Goal: Transaction & Acquisition: Purchase product/service

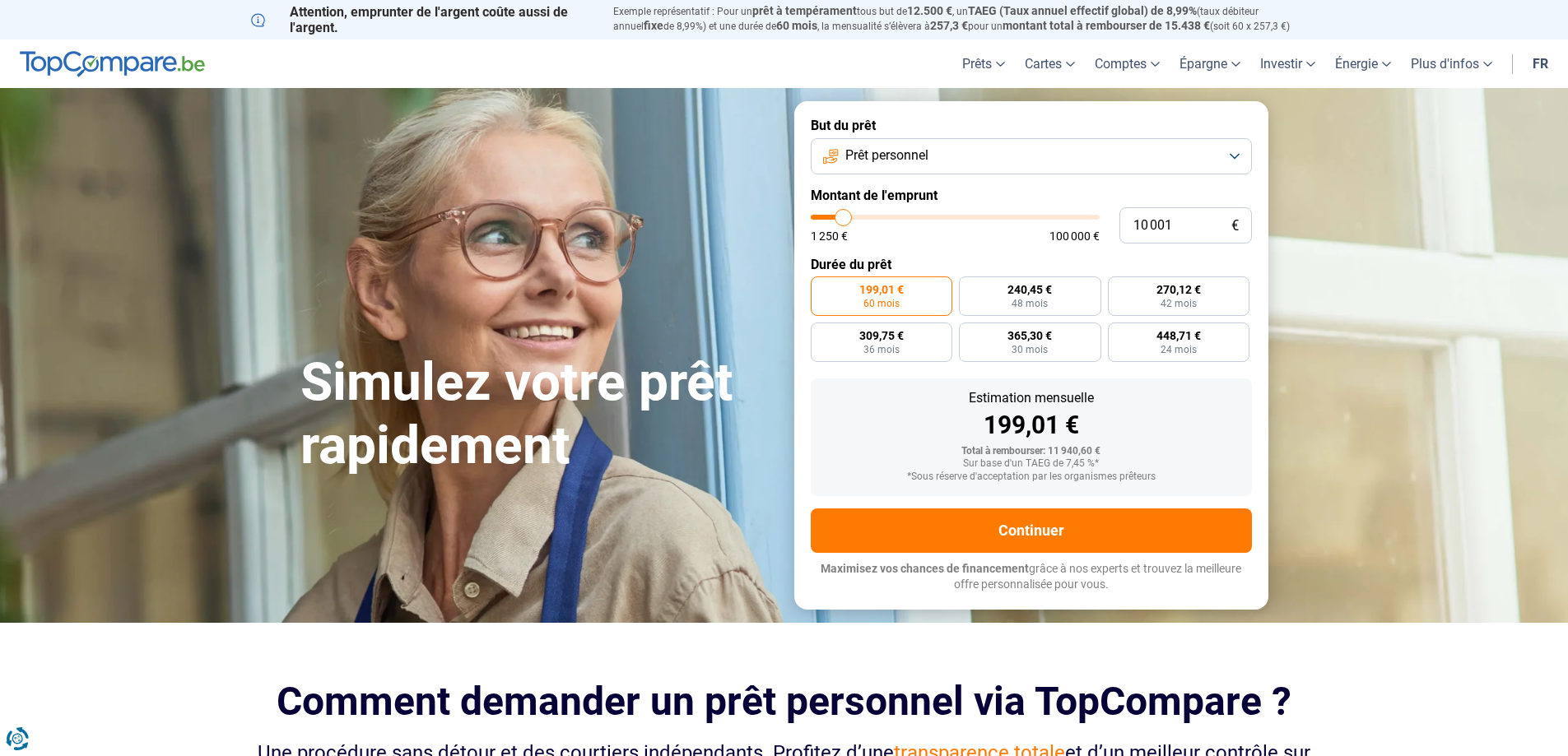
click at [949, 152] on button "Prêt personnel" at bounding box center [1031, 156] width 441 height 36
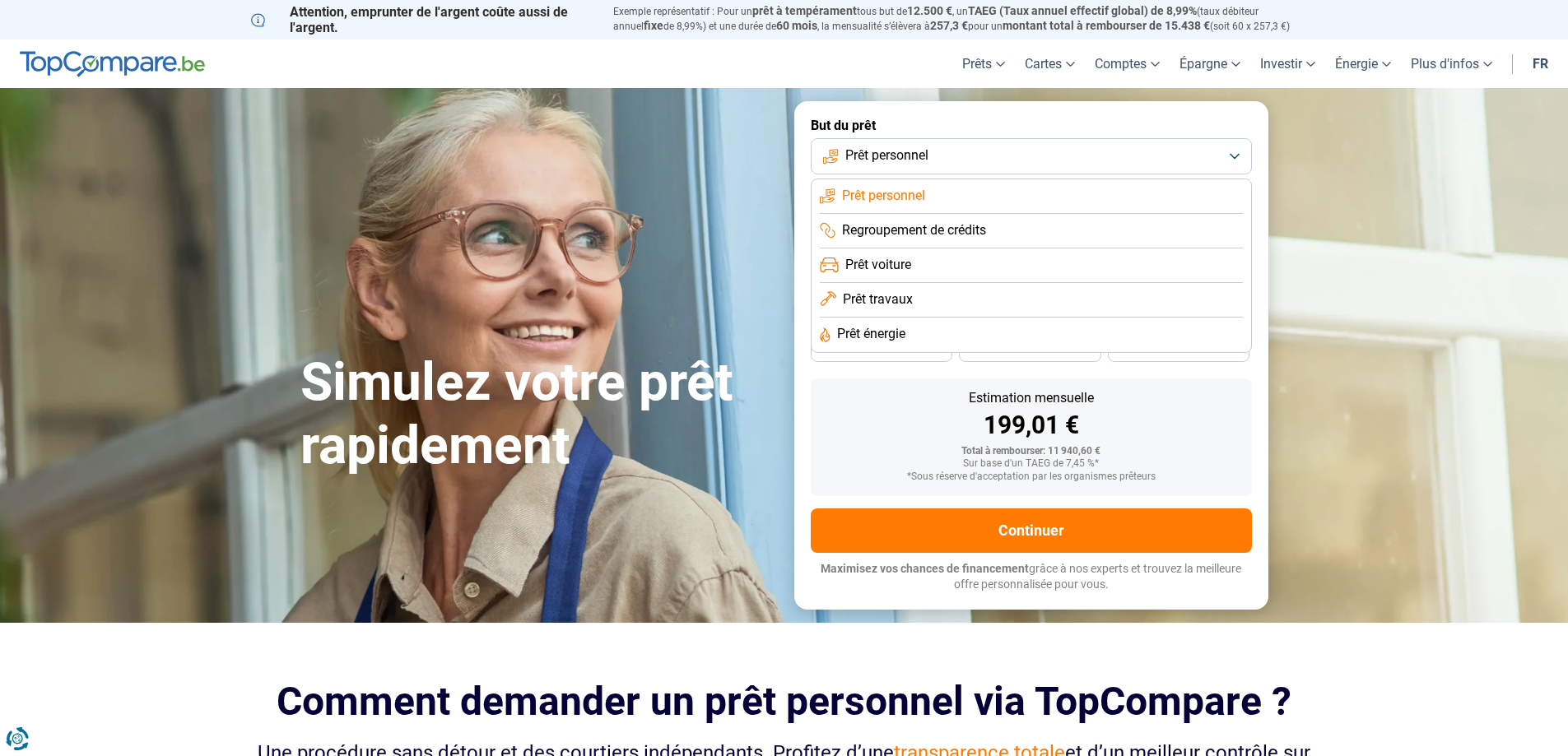
click at [899, 306] on span "Prêt travaux" at bounding box center [877, 299] width 70 height 18
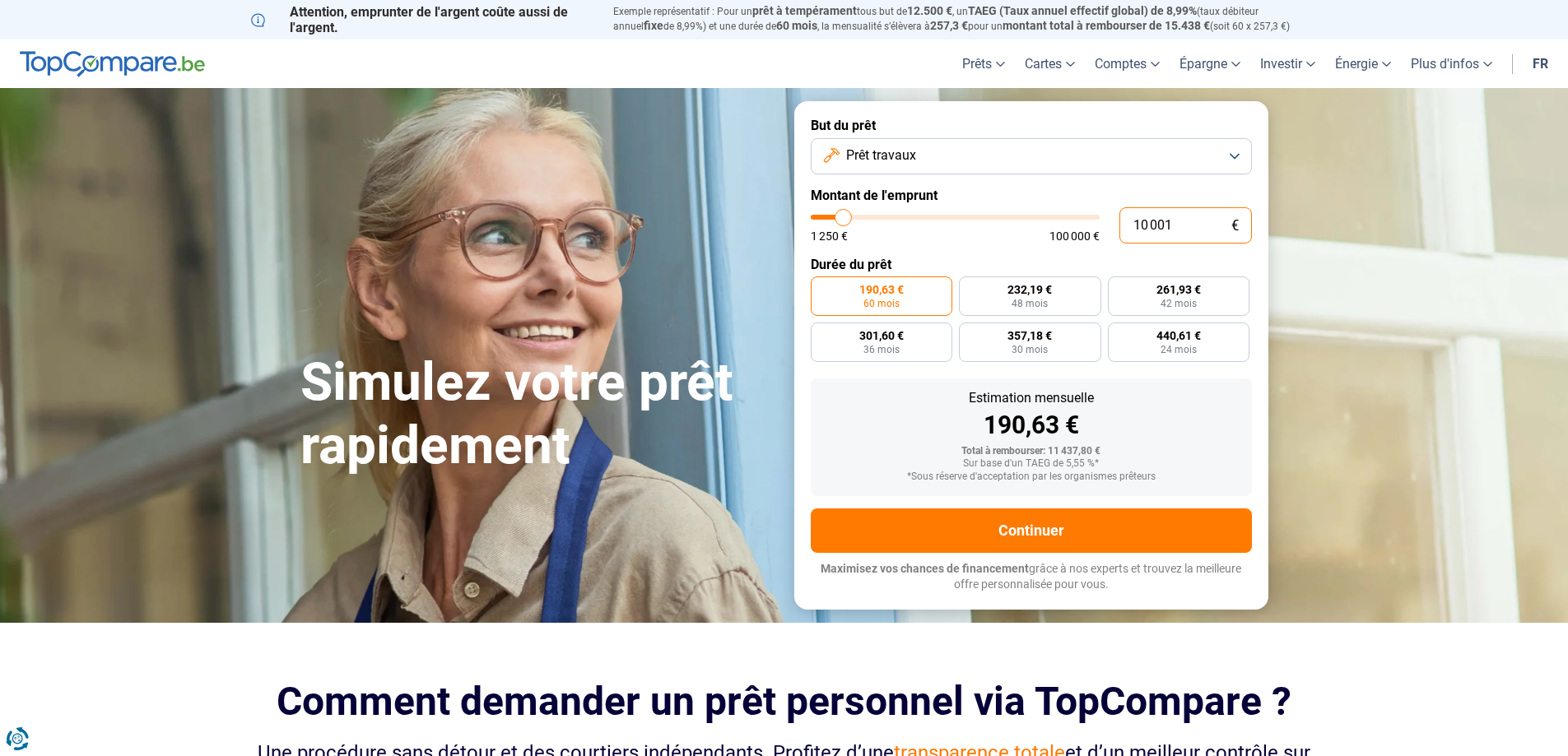
drag, startPoint x: 1185, startPoint y: 228, endPoint x: 1009, endPoint y: 248, distance: 177.1
click at [1049, 241] on div "10 001 € 1 250 € 100 000 €" at bounding box center [1031, 226] width 441 height 36
type input "1"
type input "1250"
type input "10"
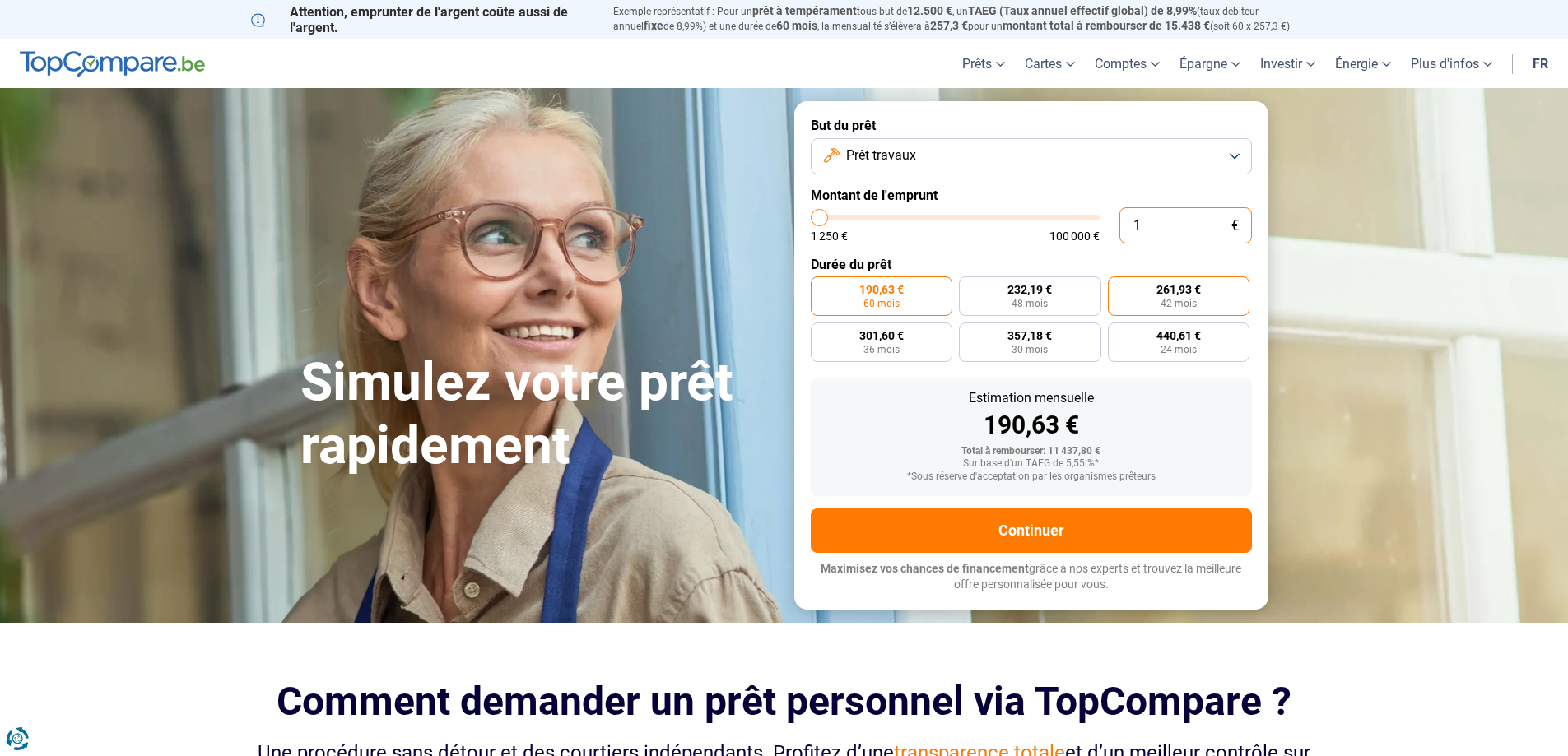
type input "1250"
type input "100"
type input "1250"
type input "1 000"
type input "1250"
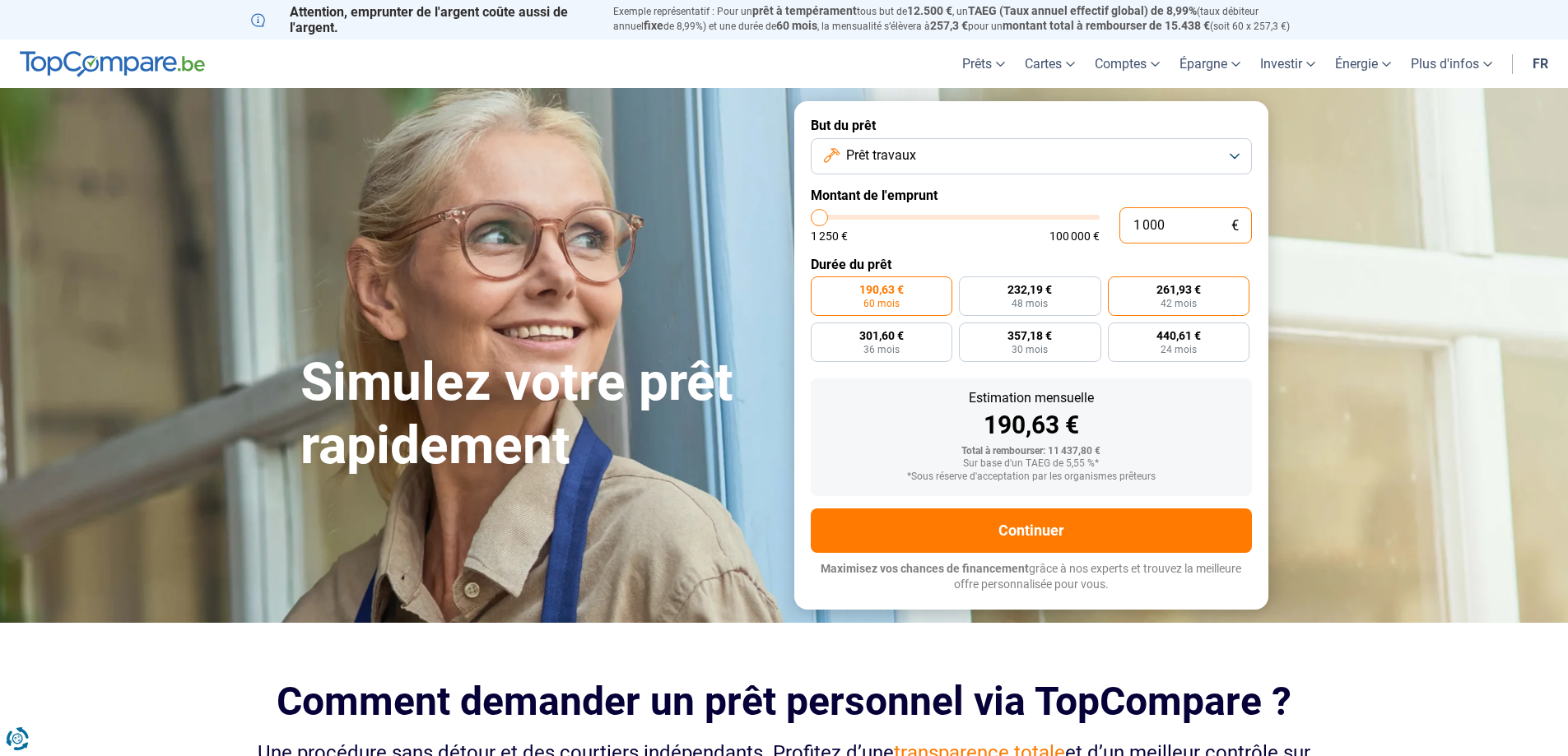
type input "100"
type input "1250"
type input "10"
type input "1250"
type input "1"
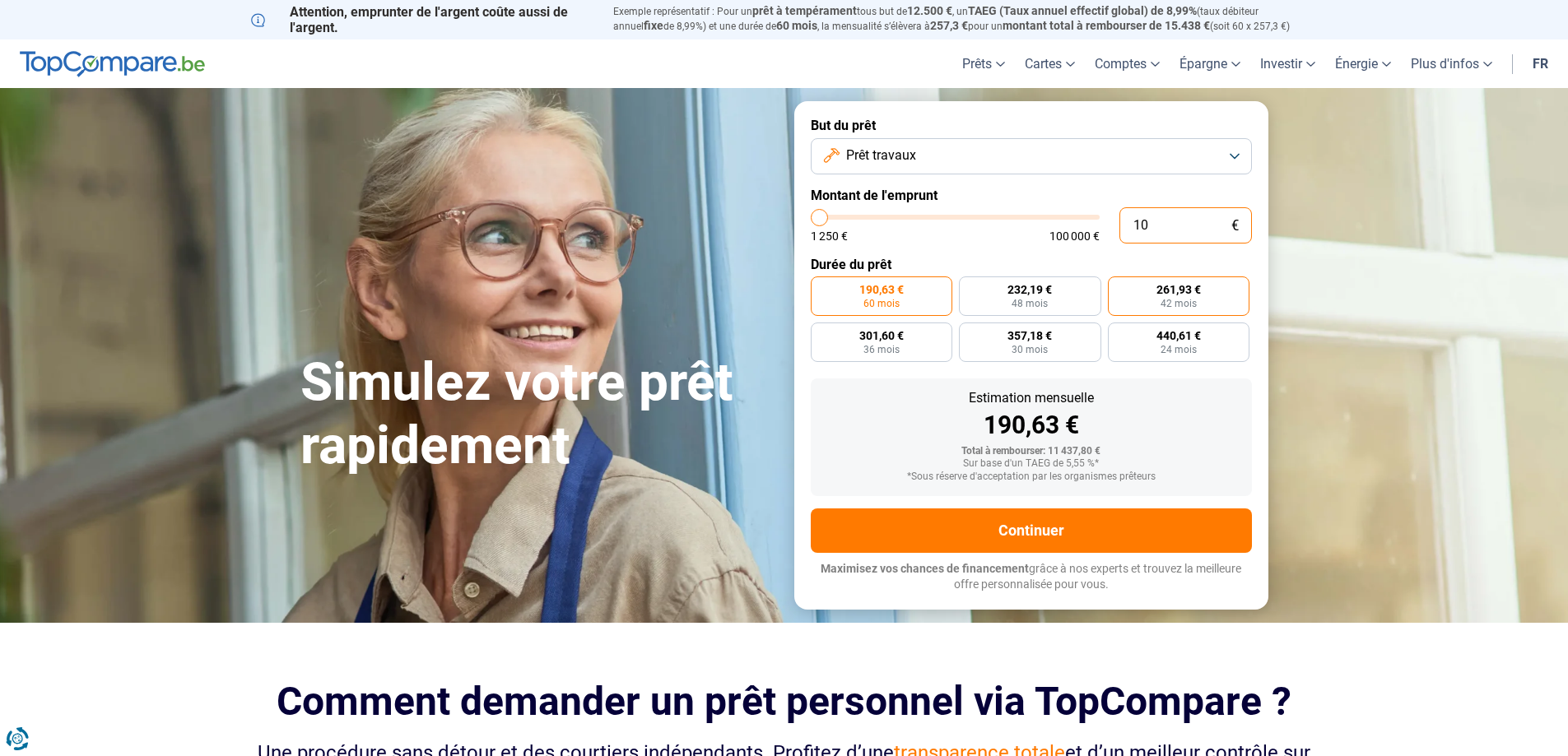
type input "1250"
type input "11"
type input "1250"
type input "110"
type input "1250"
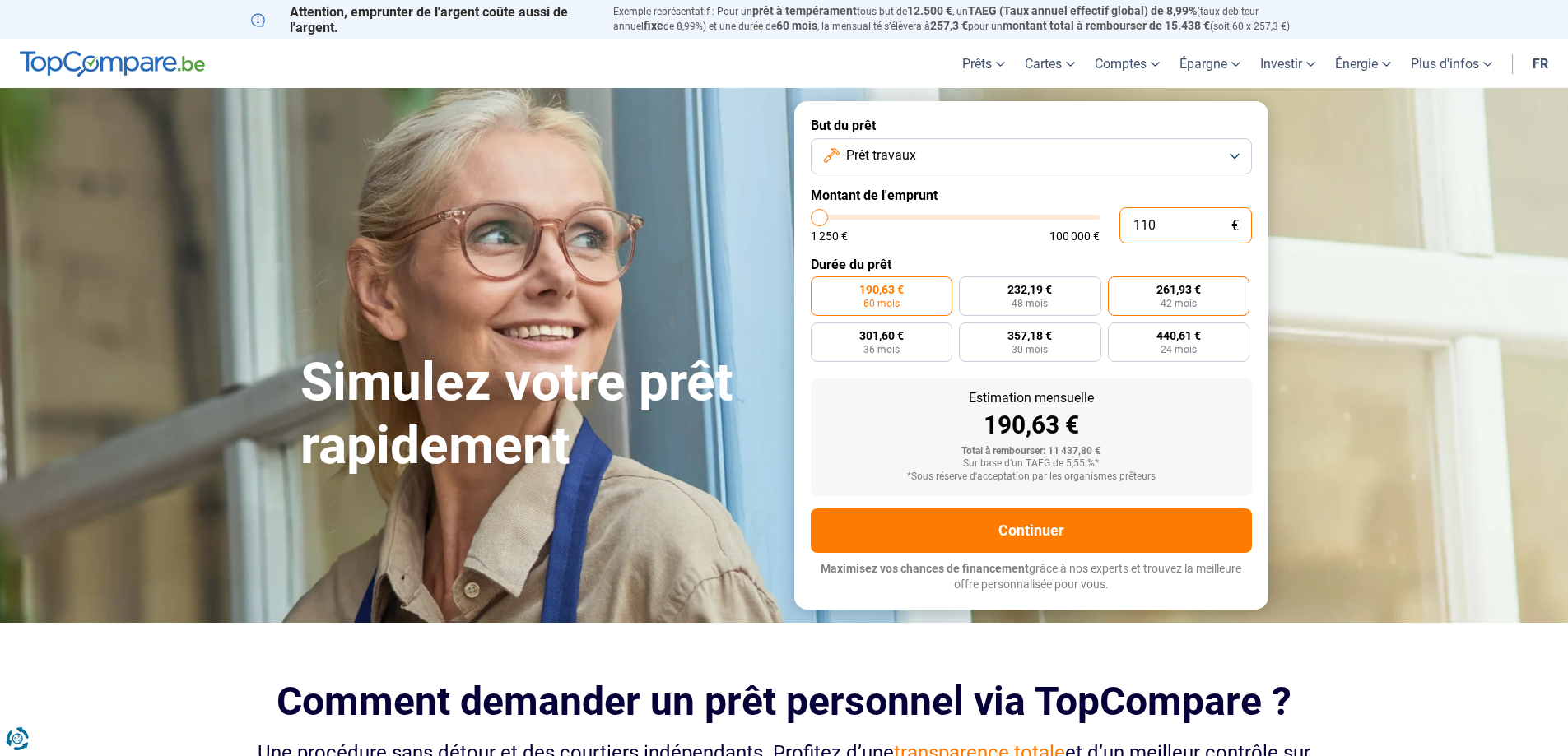
type input "1 100"
type input "1250"
type input "11 000"
type input "11000"
type input "11 000"
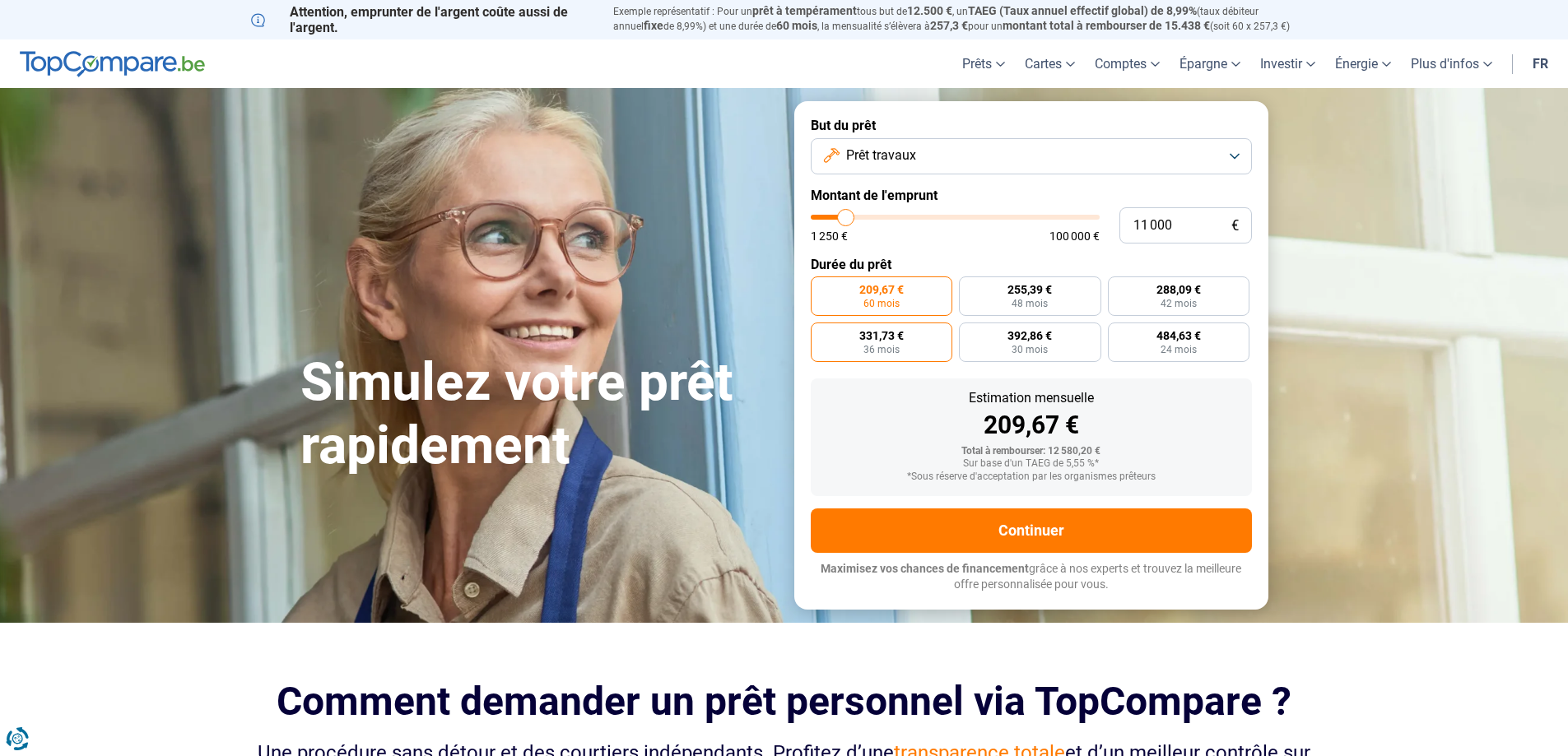
click at [928, 350] on label "331,73 € 36 mois" at bounding box center [882, 342] width 142 height 40
click at [822, 333] on input "331,73 € 36 mois" at bounding box center [816, 328] width 11 height 11
radio input "true"
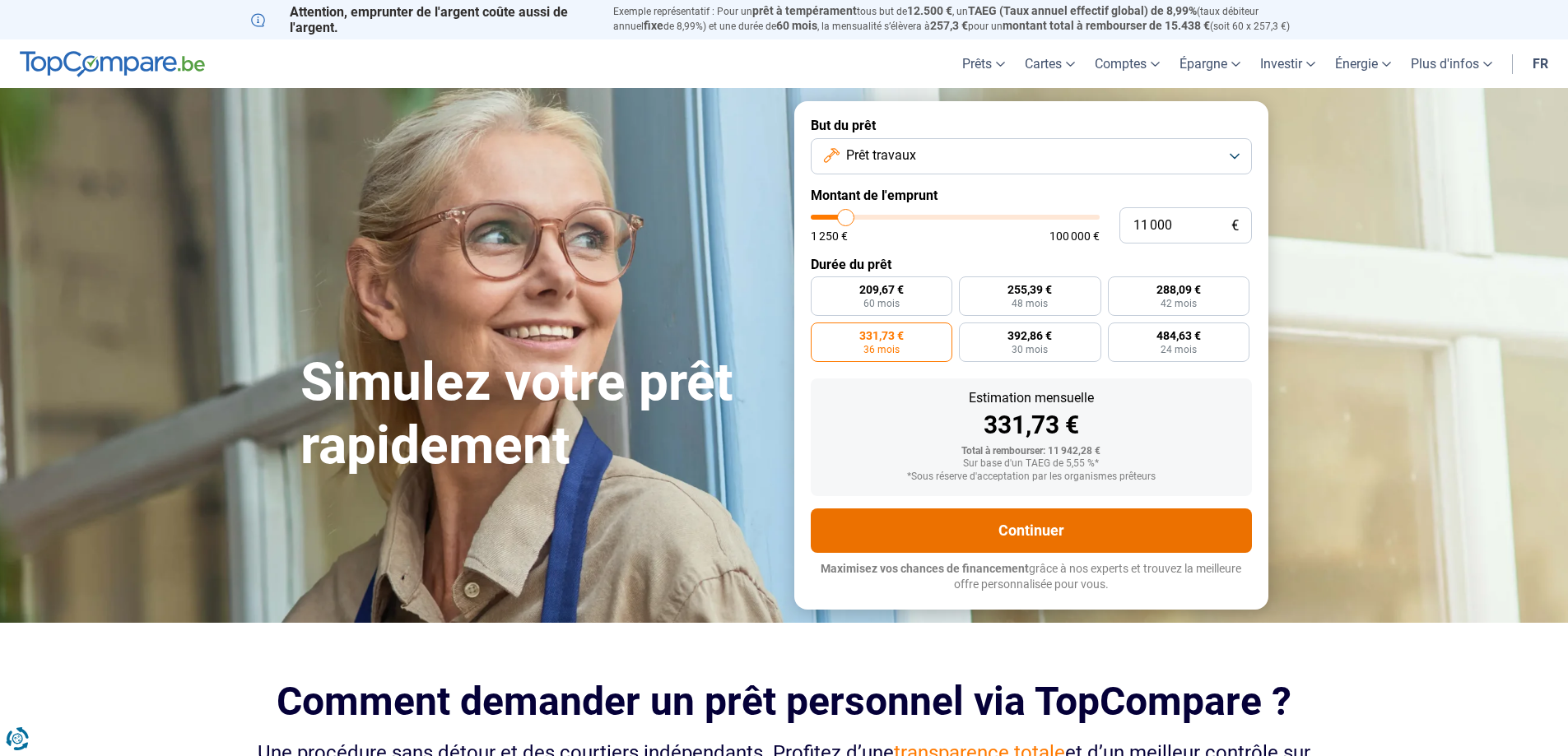
click at [1022, 529] on button "Continuer" at bounding box center [1031, 531] width 441 height 45
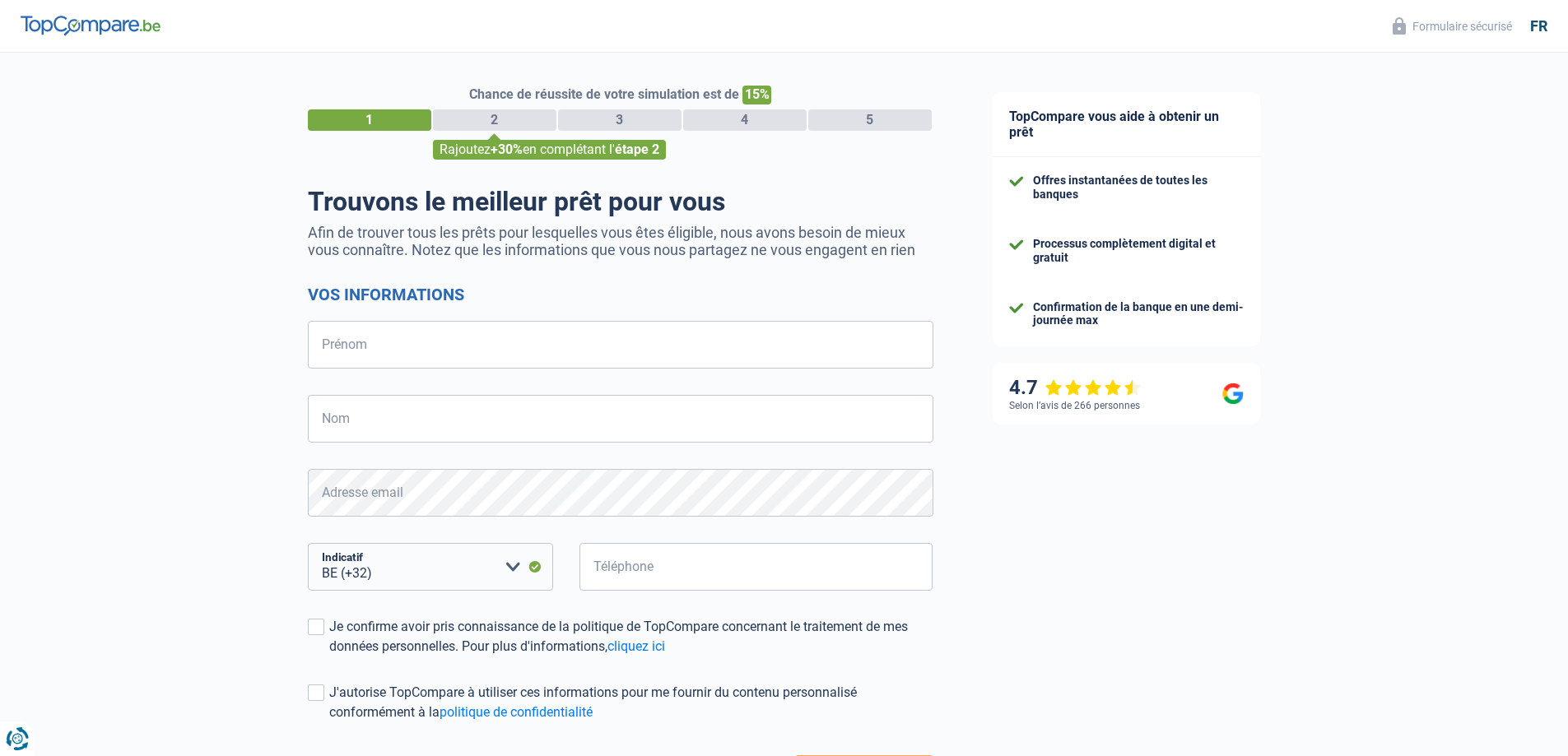
select select "32"
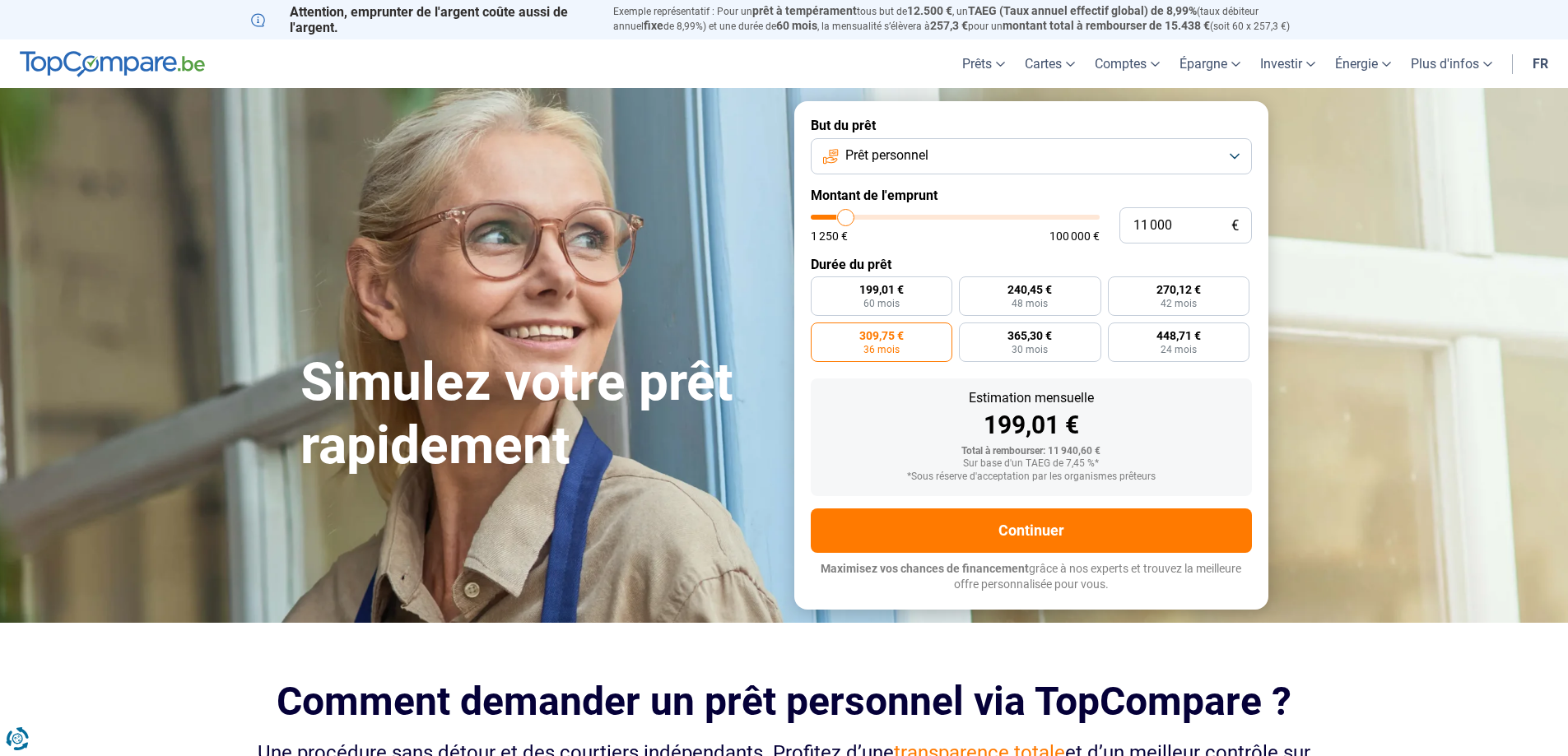
click at [877, 347] on span "36 mois" at bounding box center [881, 350] width 36 height 10
click at [822, 333] on input "309,75 € 36 mois" at bounding box center [816, 328] width 11 height 11
drag, startPoint x: 960, startPoint y: 178, endPoint x: 958, endPoint y: 168, distance: 10.2
click at [958, 175] on form "But du prêt Prêt personnel Montant de l'emprunt 11 000 € 1 250 € 100 000 € Duré…" at bounding box center [1031, 355] width 474 height 508
click at [957, 160] on button "Prêt personnel" at bounding box center [1031, 156] width 441 height 36
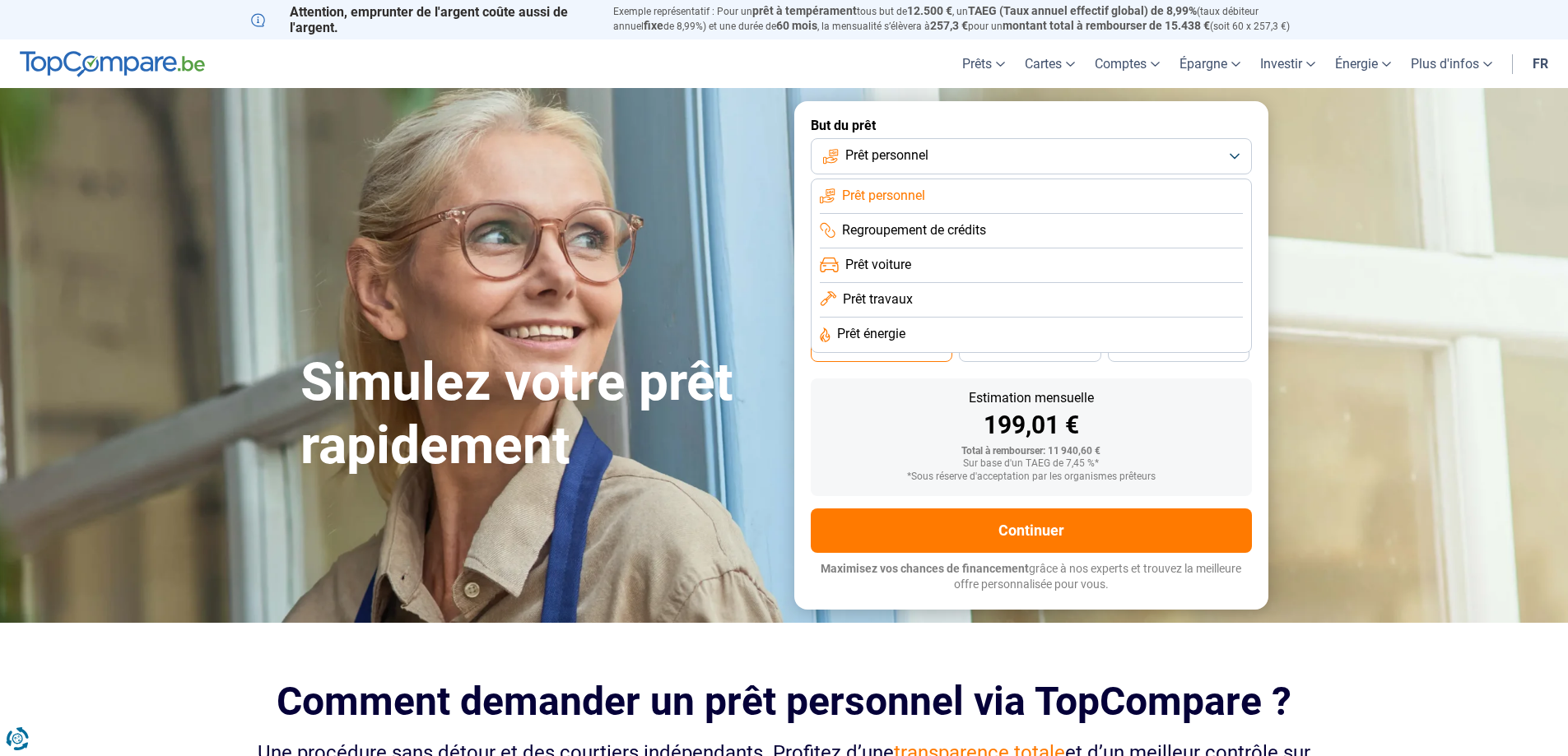
click at [899, 304] on span "Prêt travaux" at bounding box center [877, 299] width 70 height 18
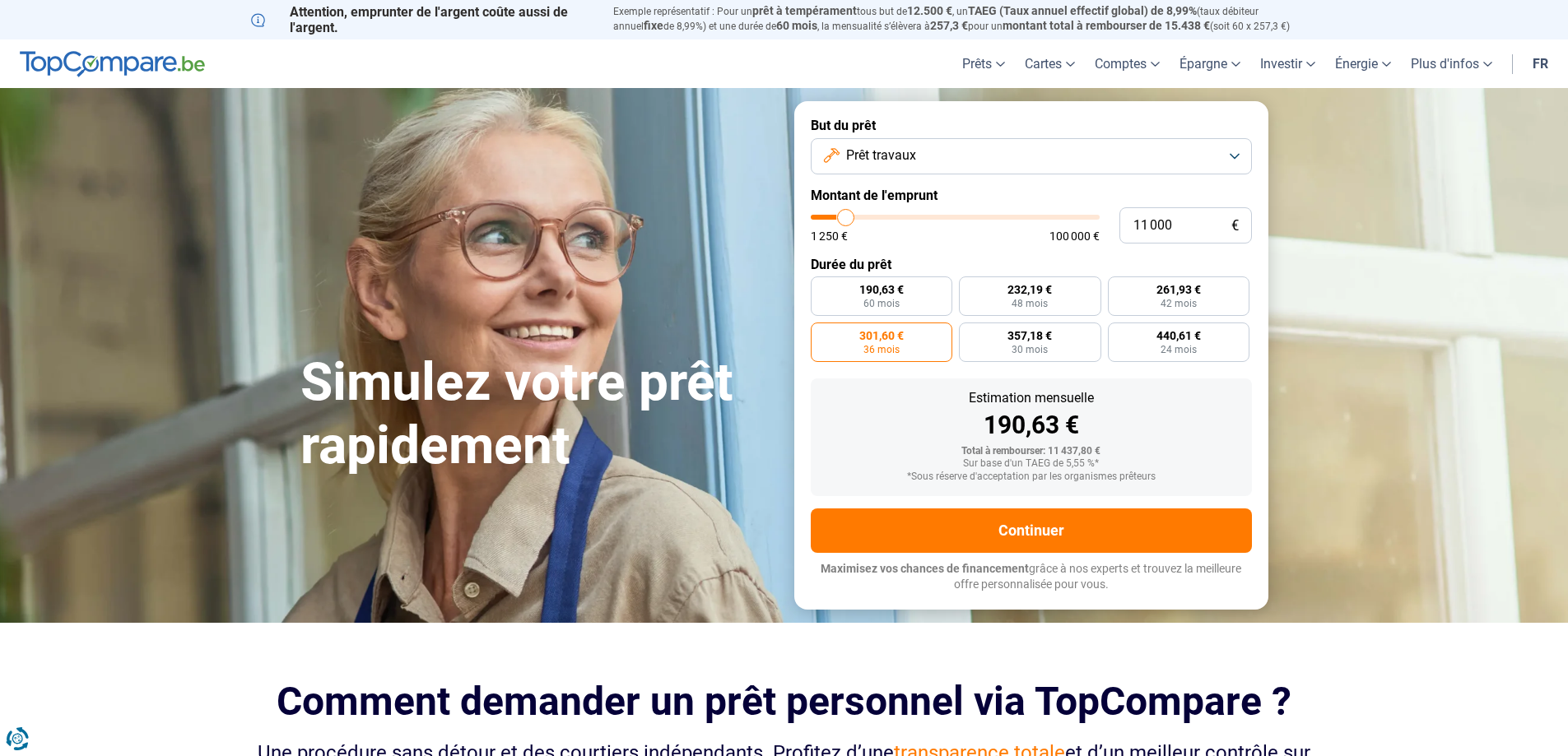
click at [920, 158] on button "Prêt travaux" at bounding box center [1031, 156] width 441 height 36
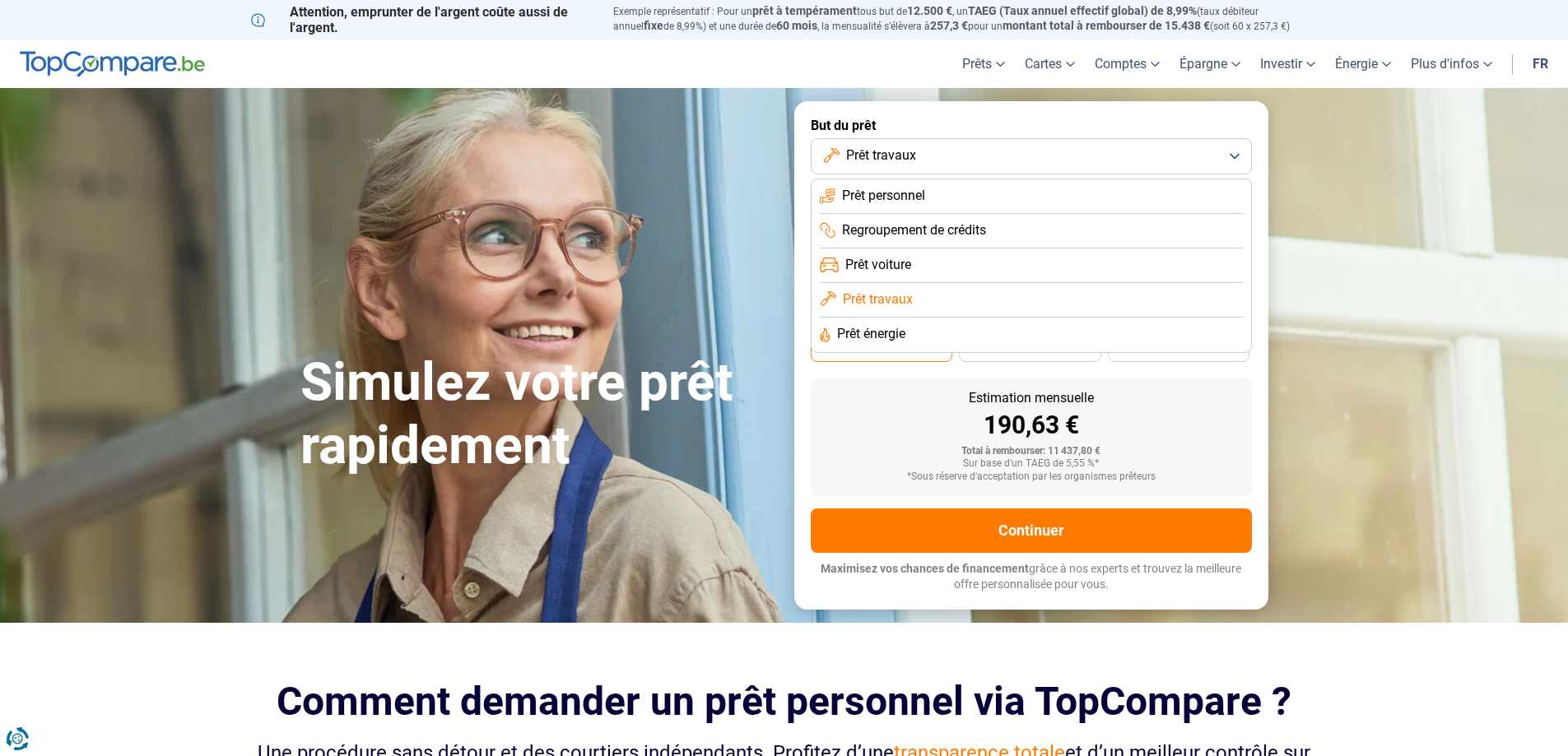
click at [901, 199] on span "Prêt personnel" at bounding box center [883, 196] width 83 height 18
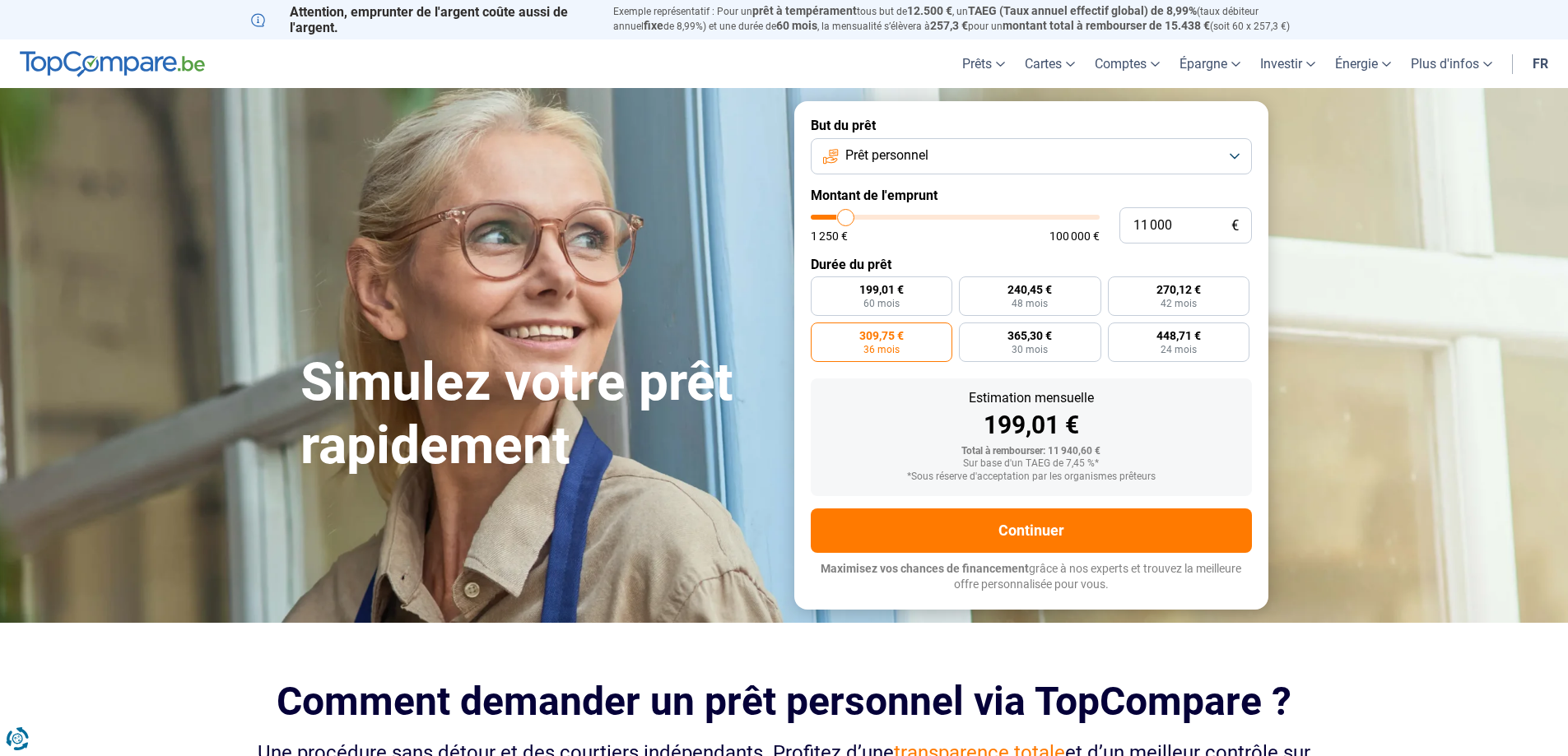
click at [913, 152] on span "Prêt personnel" at bounding box center [886, 156] width 83 height 18
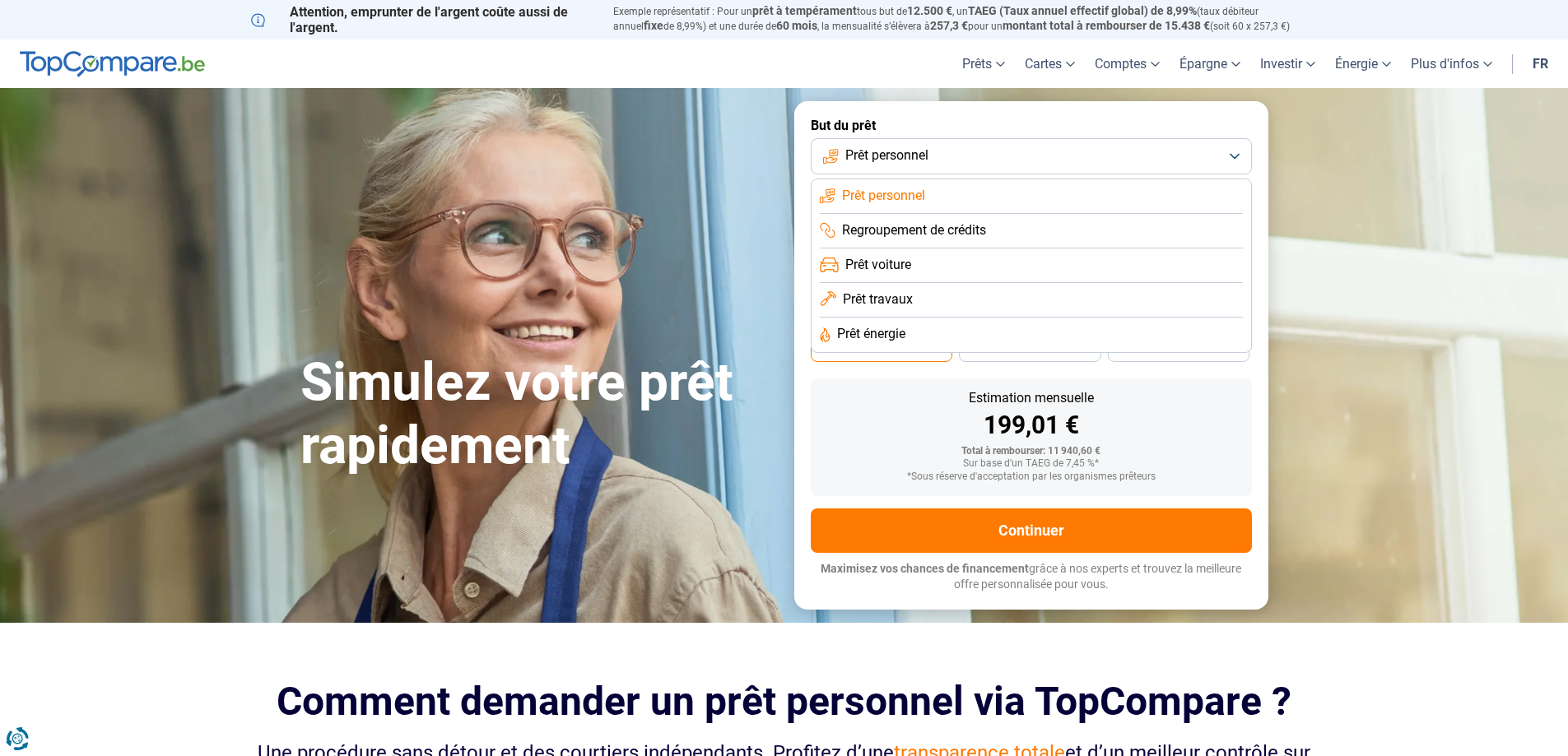
click at [885, 294] on span "Prêt travaux" at bounding box center [877, 299] width 70 height 18
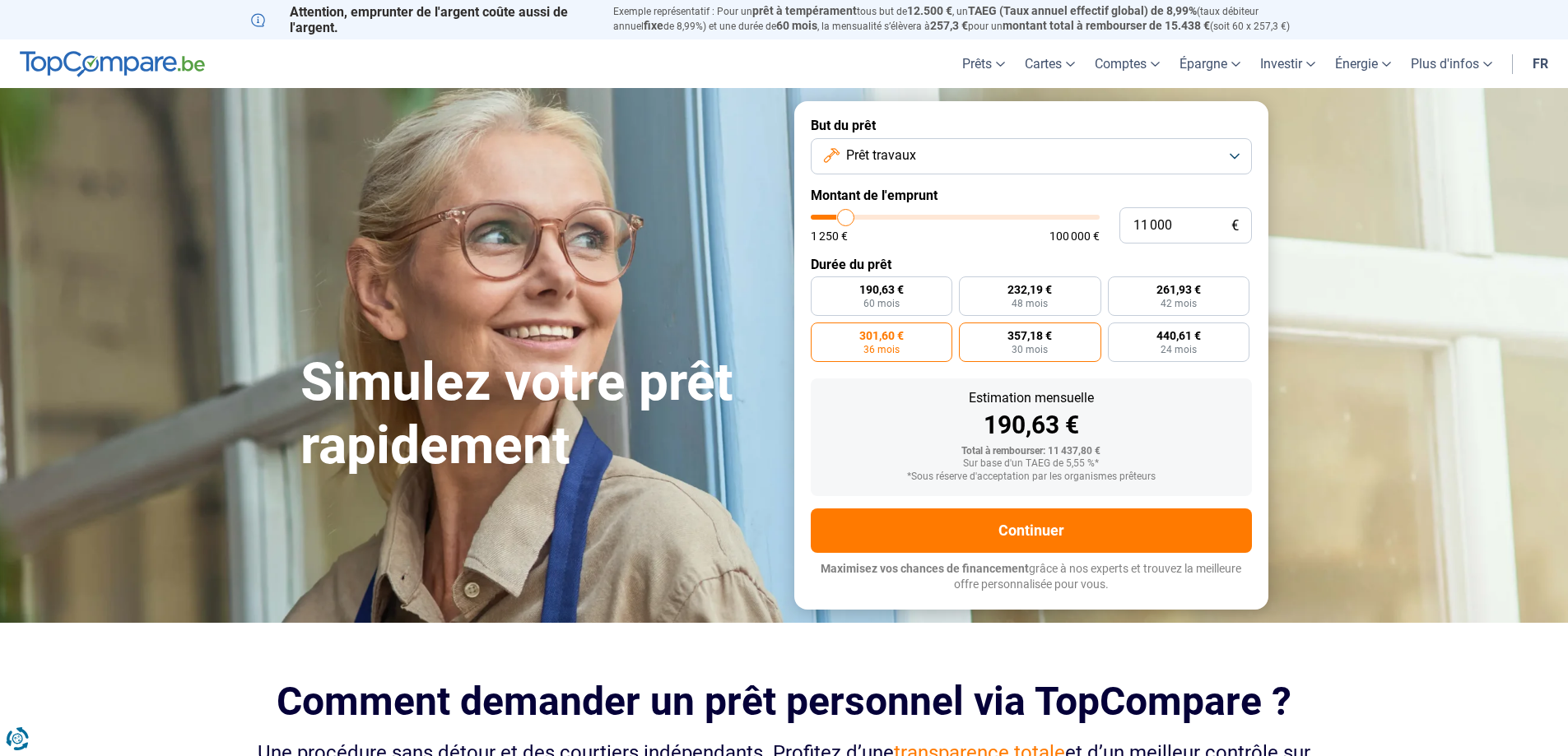
click at [1014, 330] on span "357,18 €" at bounding box center [1029, 336] width 45 height 12
click at [970, 328] on input "357,18 € 30 mois" at bounding box center [964, 328] width 11 height 11
radio input "true"
click at [913, 341] on label "301,60 € 36 mois" at bounding box center [882, 342] width 142 height 40
click at [822, 333] on input "301,60 € 36 mois" at bounding box center [816, 328] width 11 height 11
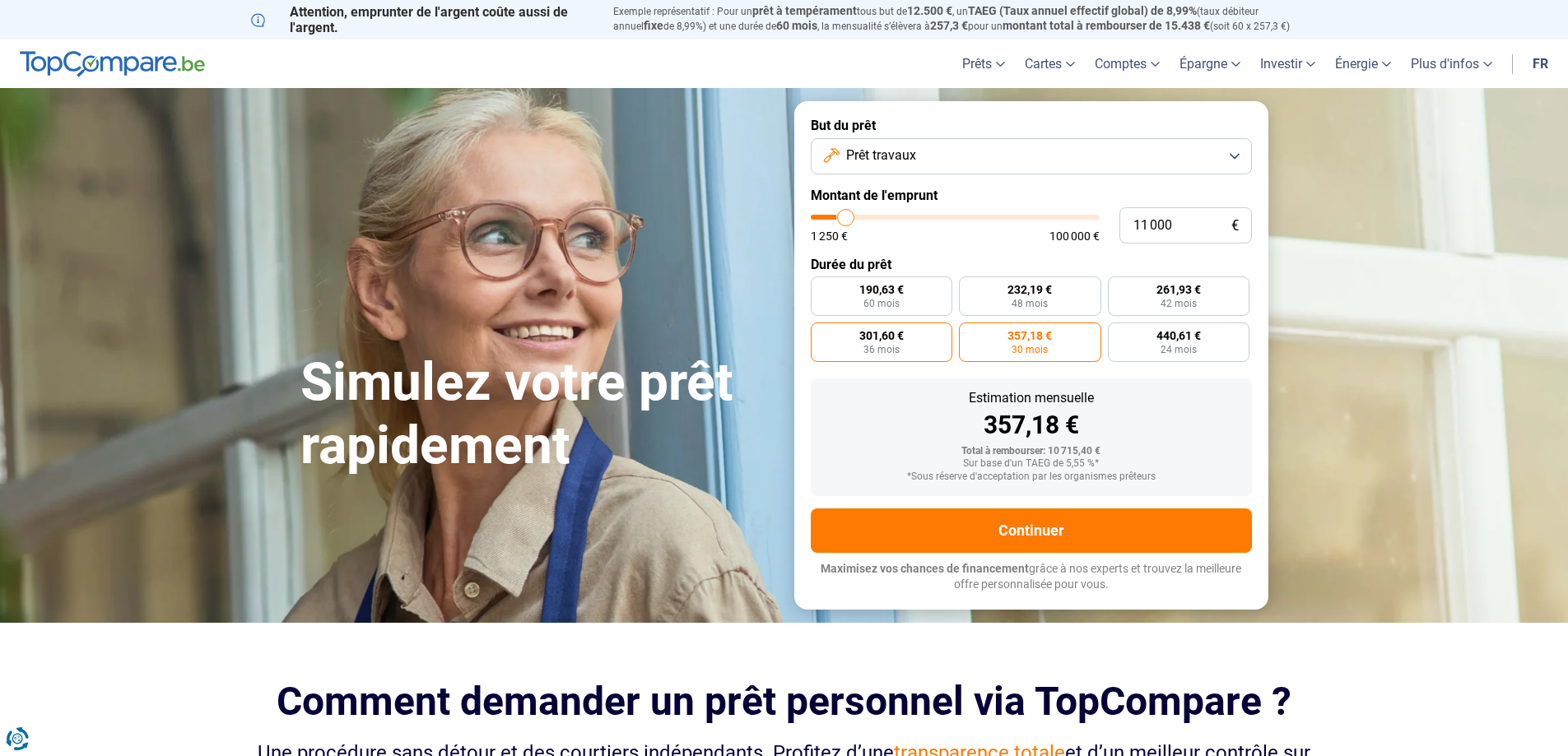
radio input "true"
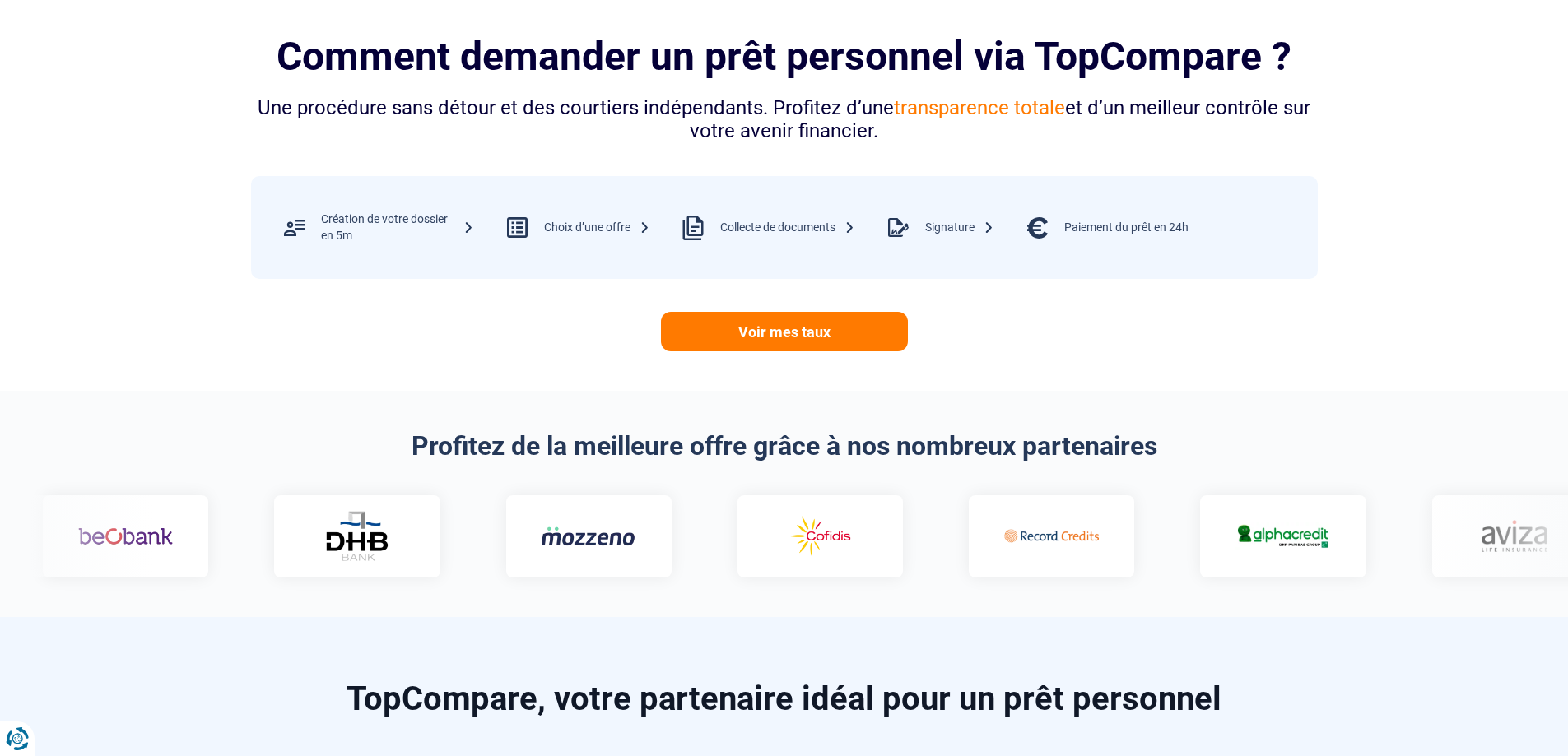
scroll to position [411, 0]
